Goal: Find specific page/section: Find specific page/section

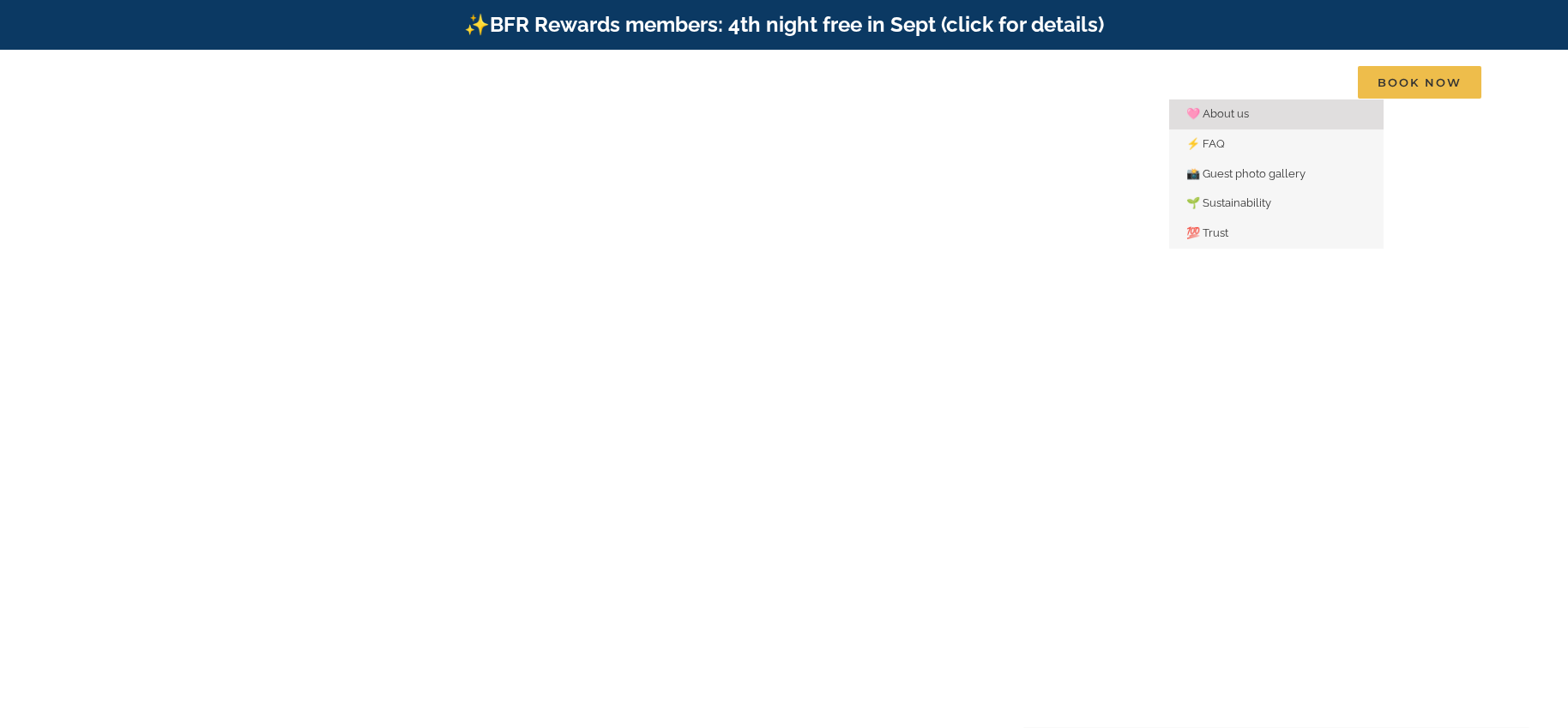
click at [1224, 112] on span "🩷 About us" at bounding box center [1218, 114] width 63 height 13
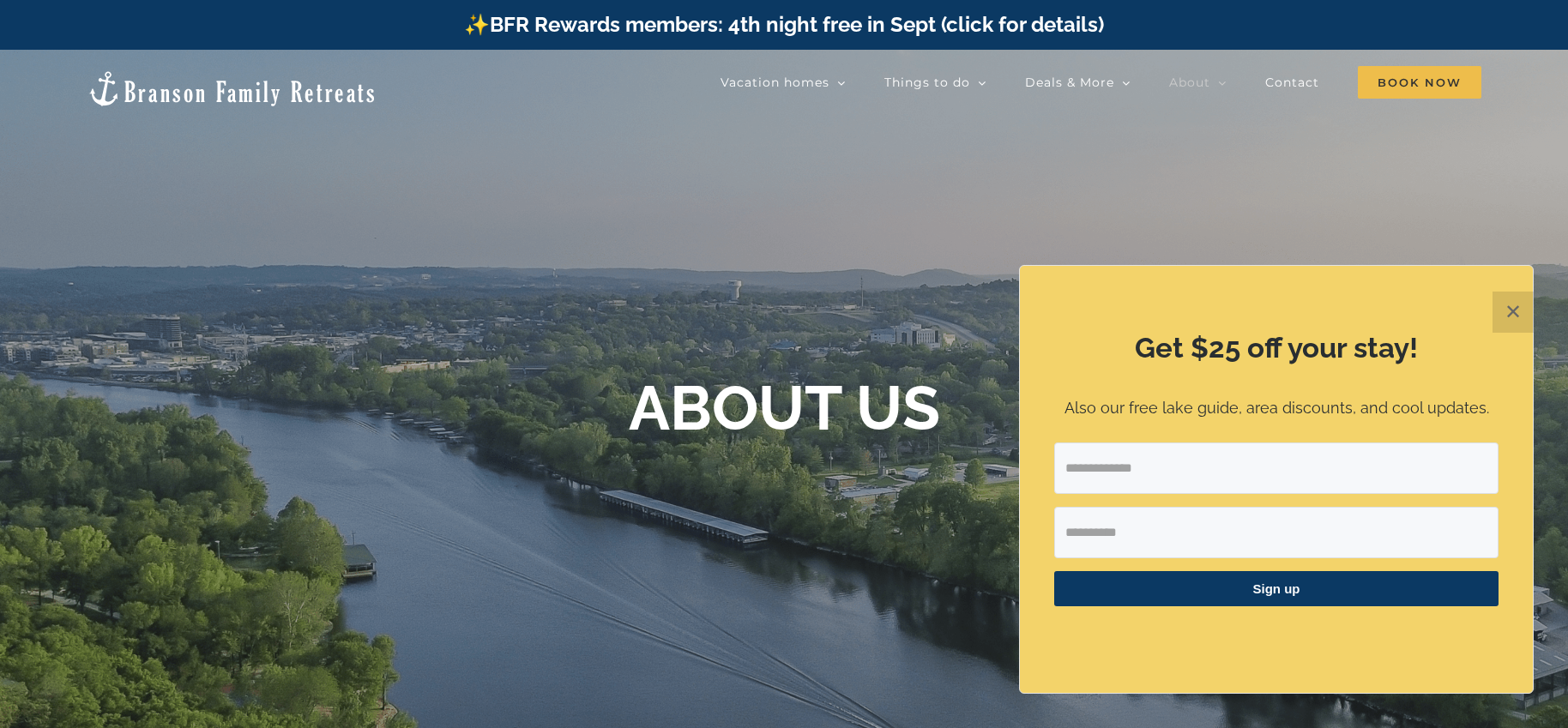
click at [1511, 313] on button "✕" at bounding box center [1514, 312] width 41 height 41
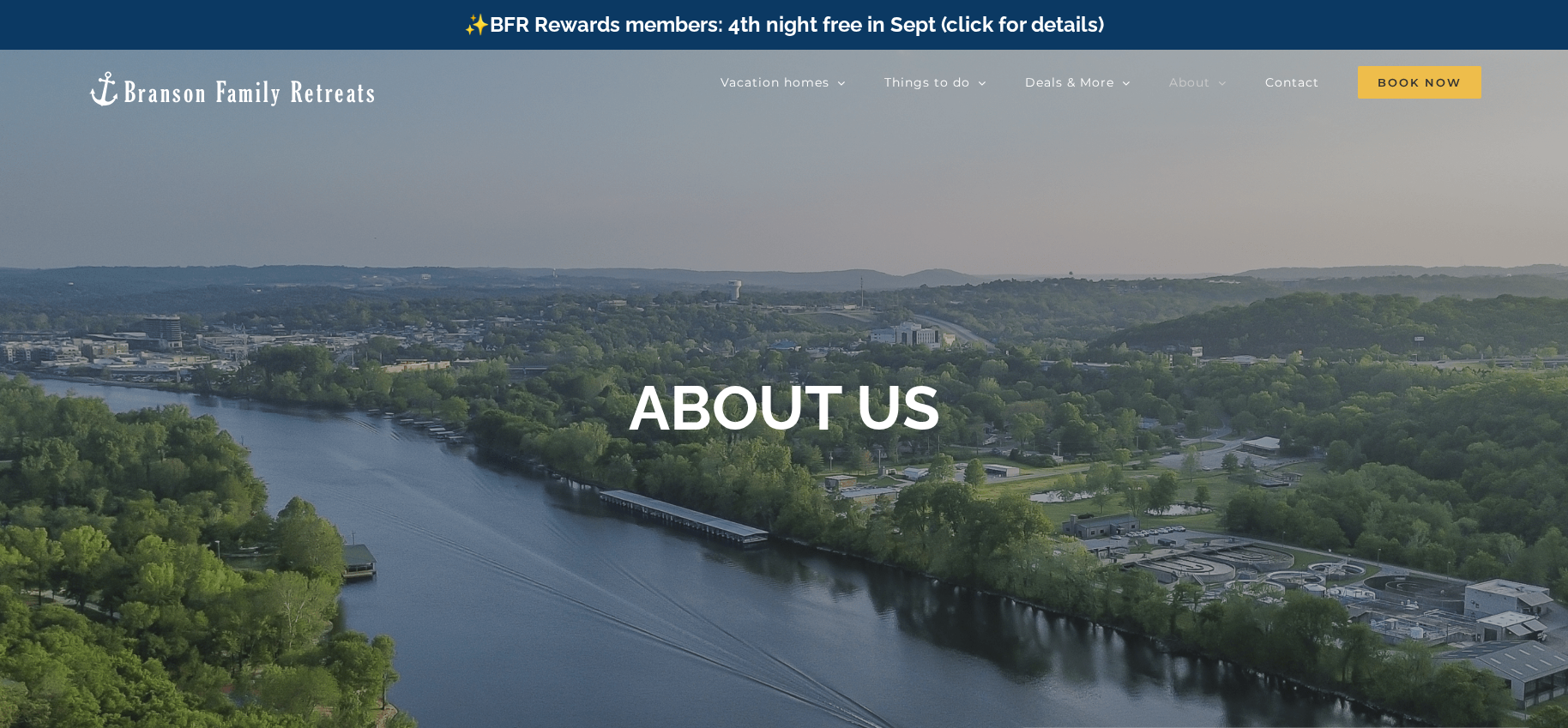
click at [1207, 29] on div "✨BFR Rewards members: 4th night free in Sept (click for details)" at bounding box center [784, 25] width 1568 height 50
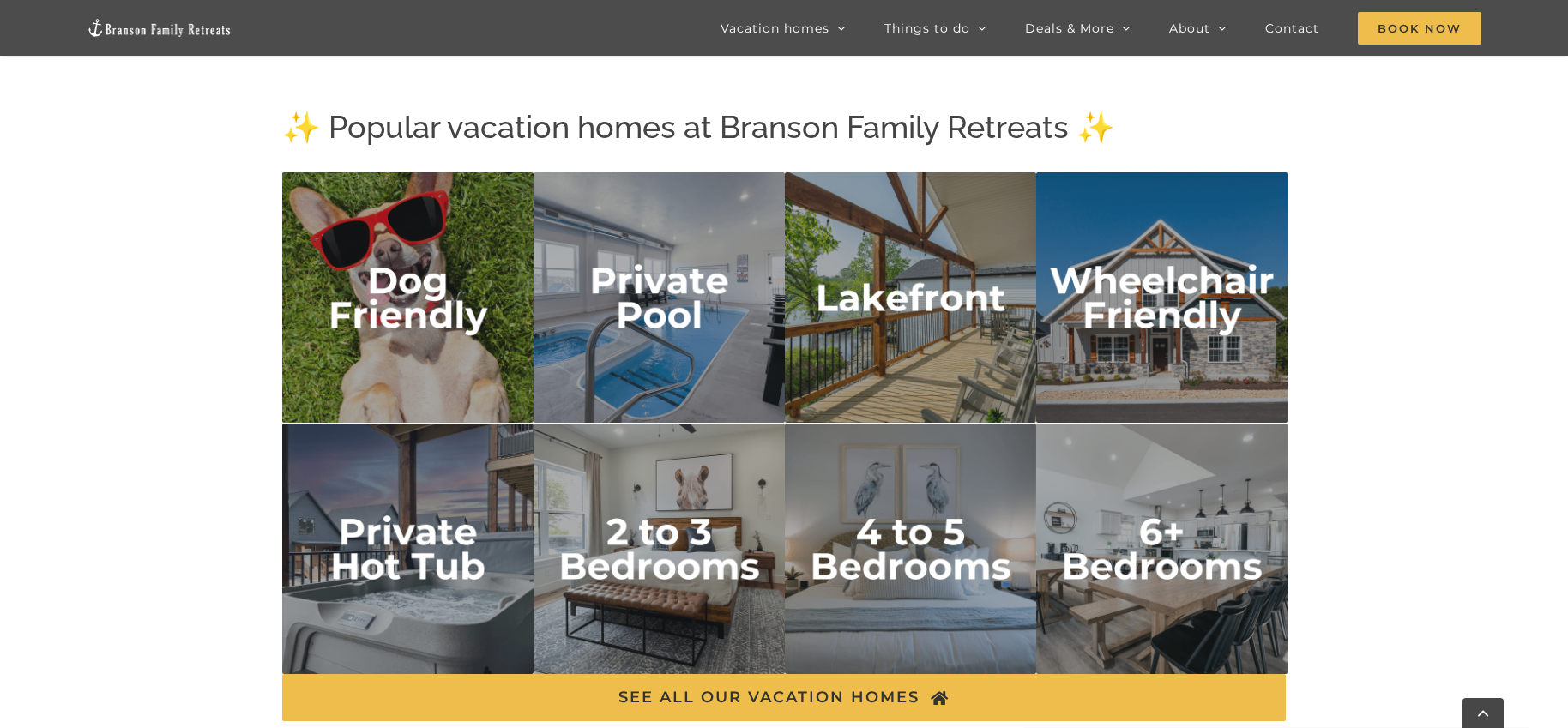
scroll to position [2755, 0]
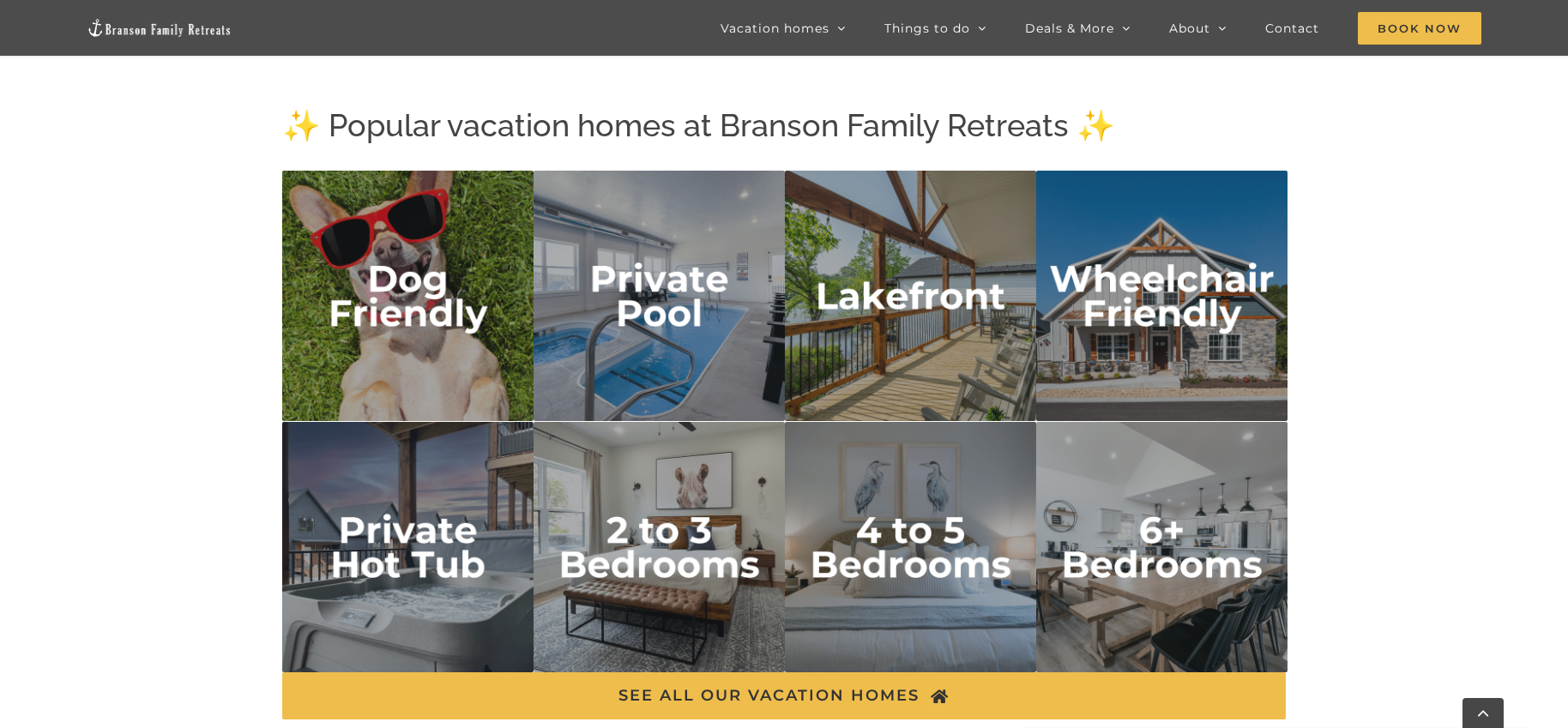
click at [406, 296] on img "dog friendly" at bounding box center [408, 296] width 251 height 251
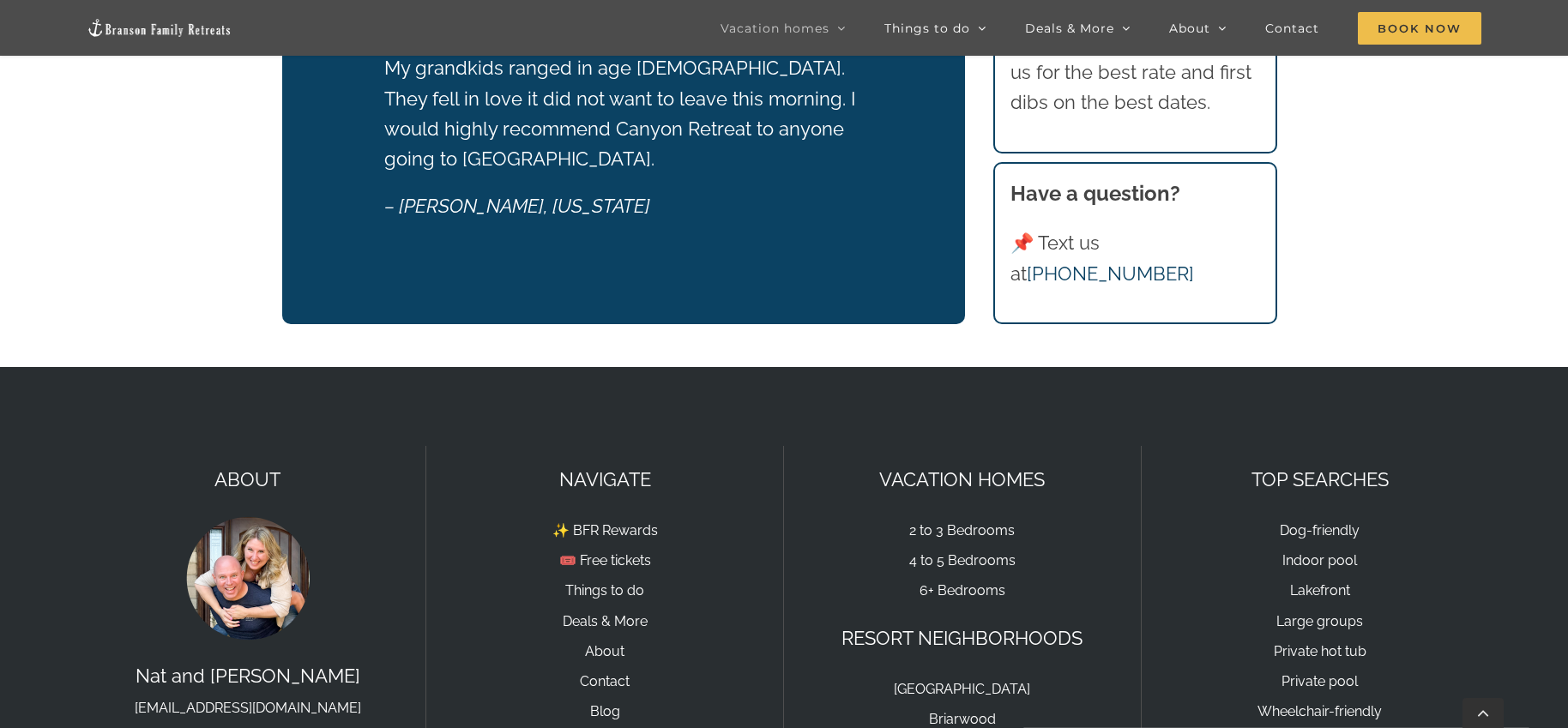
scroll to position [3484, 0]
